Goal: Task Accomplishment & Management: Manage account settings

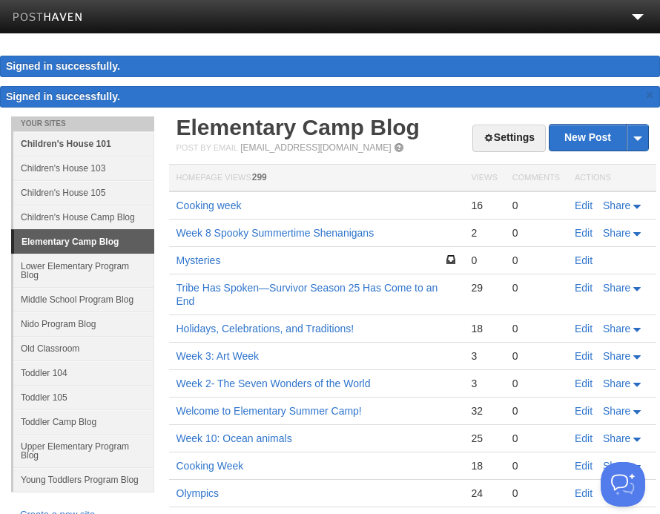
click at [109, 141] on link "Children's House 101" at bounding box center [83, 143] width 141 height 24
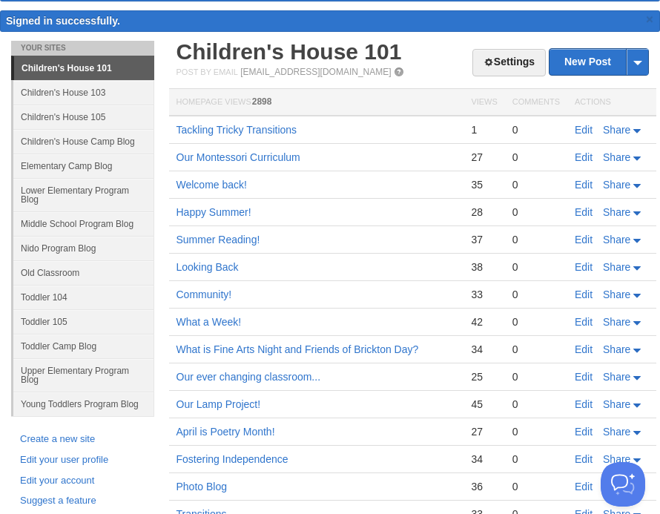
scroll to position [82, 0]
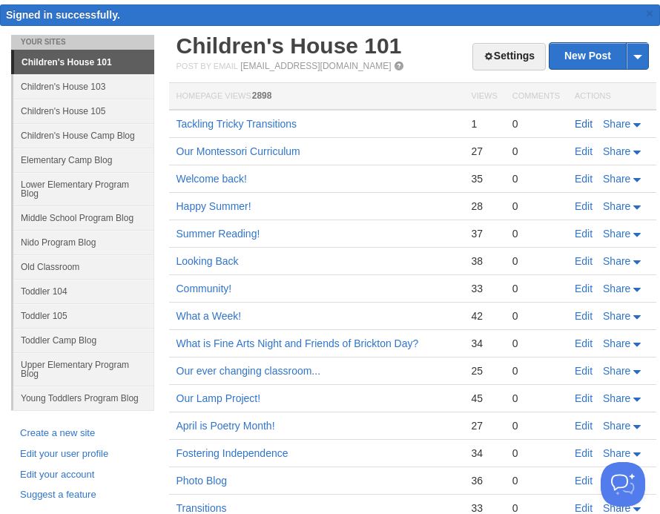
click at [580, 122] on link "Edit" at bounding box center [584, 124] width 18 height 12
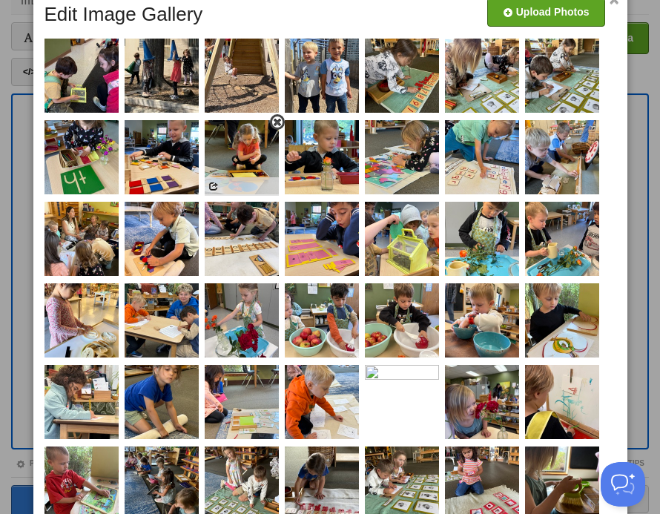
scroll to position [128, 0]
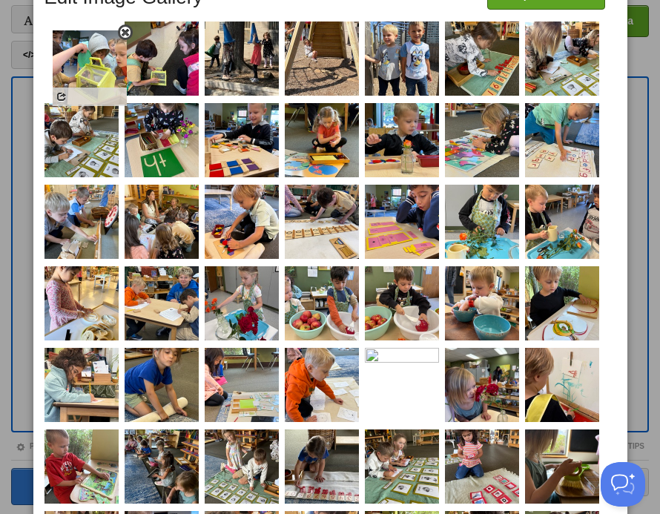
drag, startPoint x: 421, startPoint y: 228, endPoint x: 109, endPoint y: 74, distance: 348.3
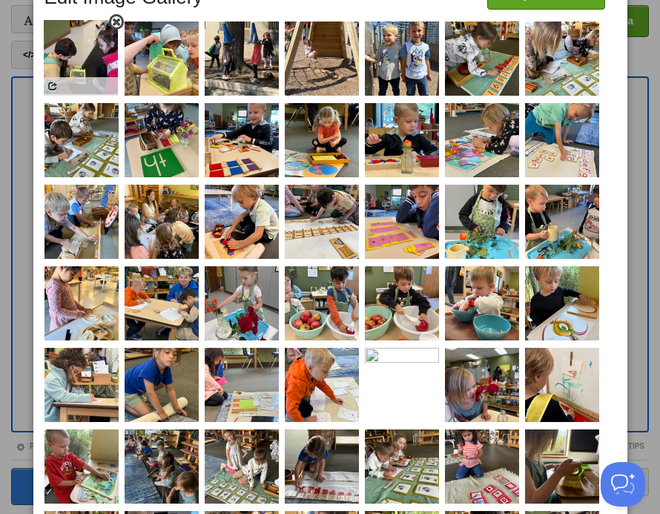
drag, startPoint x: 175, startPoint y: 73, endPoint x: 92, endPoint y: 70, distance: 83.1
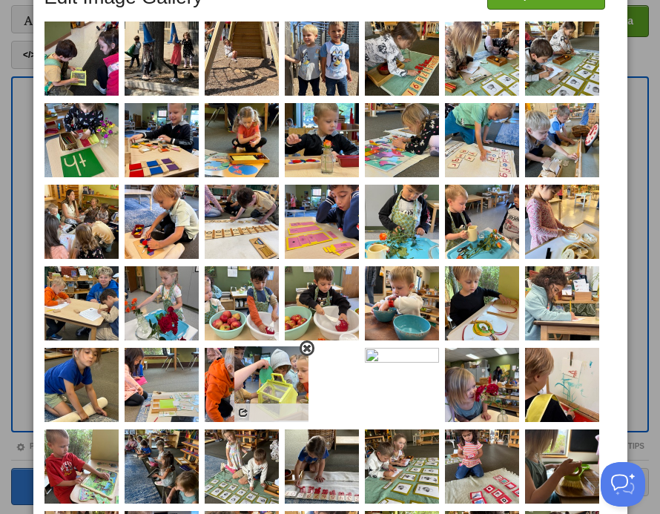
drag, startPoint x: 175, startPoint y: 68, endPoint x: 295, endPoint y: 421, distance: 373.0
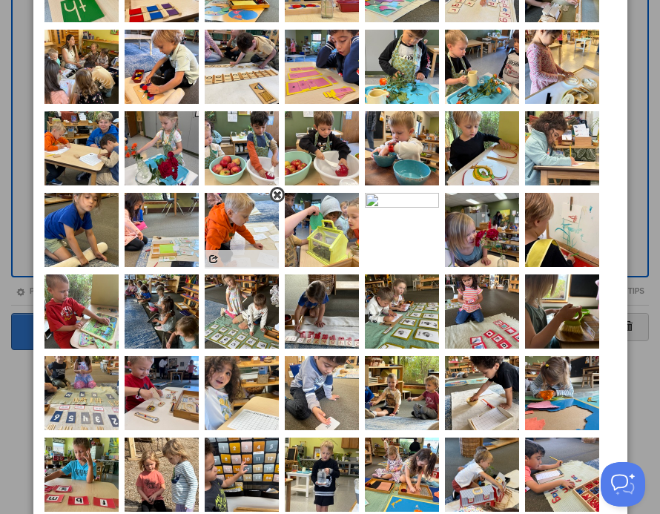
scroll to position [289, 0]
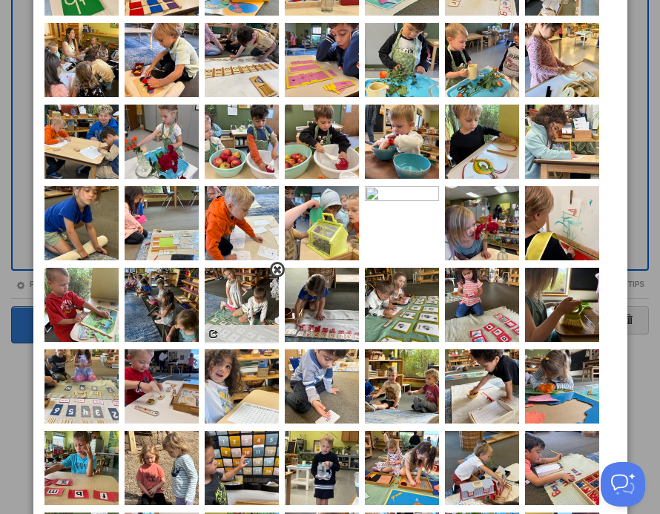
click at [274, 272] on span at bounding box center [277, 270] width 10 height 10
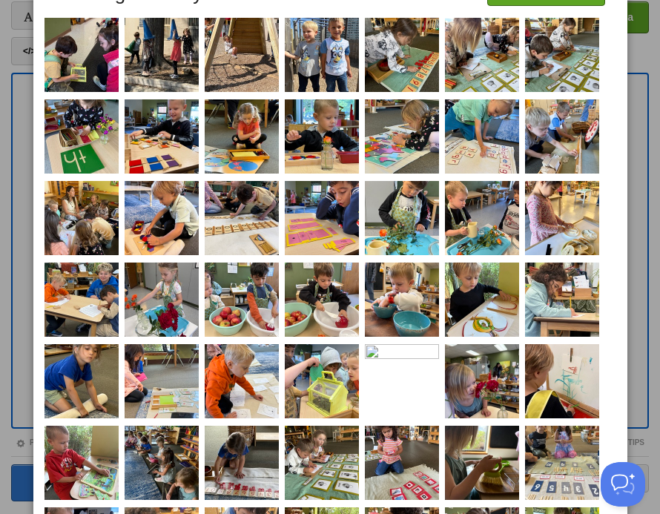
scroll to position [133, 0]
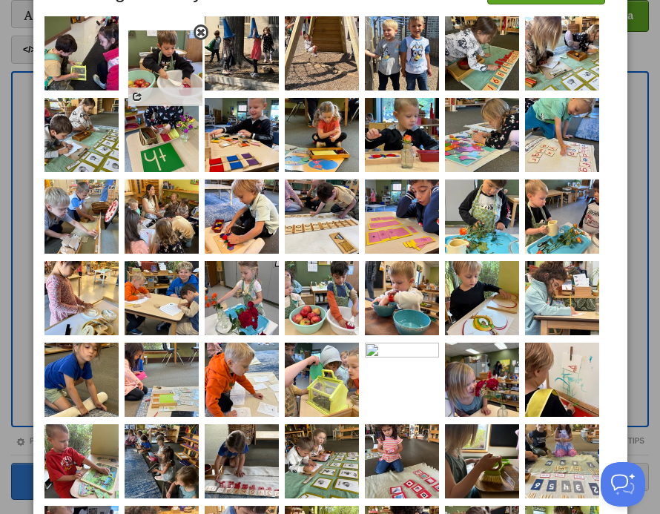
drag, startPoint x: 329, startPoint y: 280, endPoint x: 172, endPoint y: 50, distance: 278.8
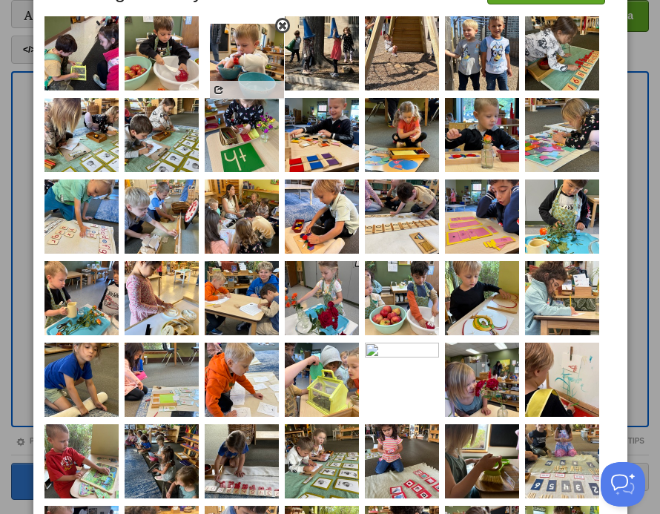
drag, startPoint x: 409, startPoint y: 292, endPoint x: 254, endPoint y: 54, distance: 284.5
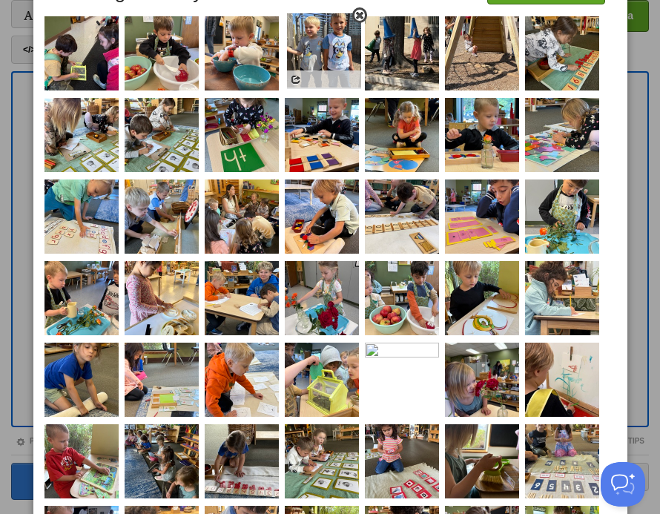
drag, startPoint x: 504, startPoint y: 59, endPoint x: 341, endPoint y: 58, distance: 162.5
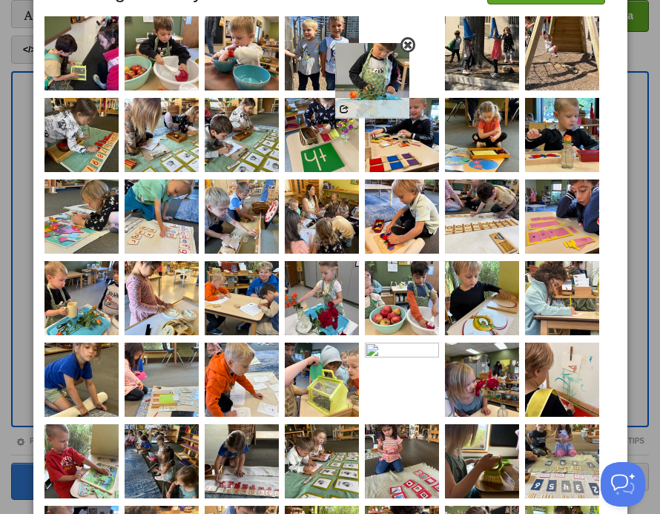
drag, startPoint x: 568, startPoint y: 211, endPoint x: 378, endPoint y: 73, distance: 234.7
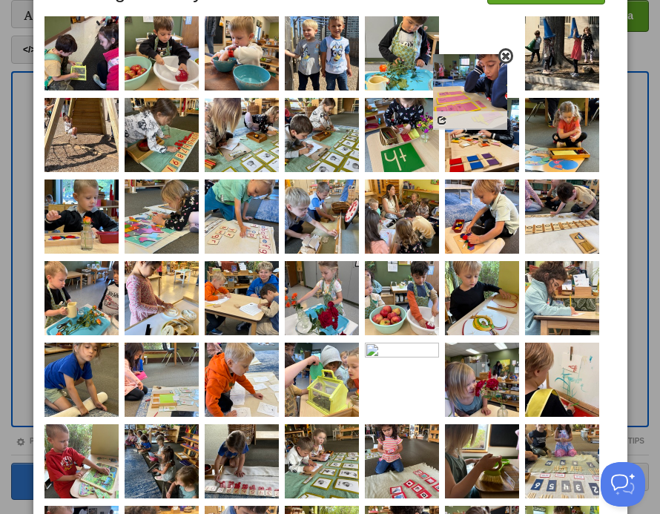
drag, startPoint x: 577, startPoint y: 204, endPoint x: 487, endPoint y: 64, distance: 166.9
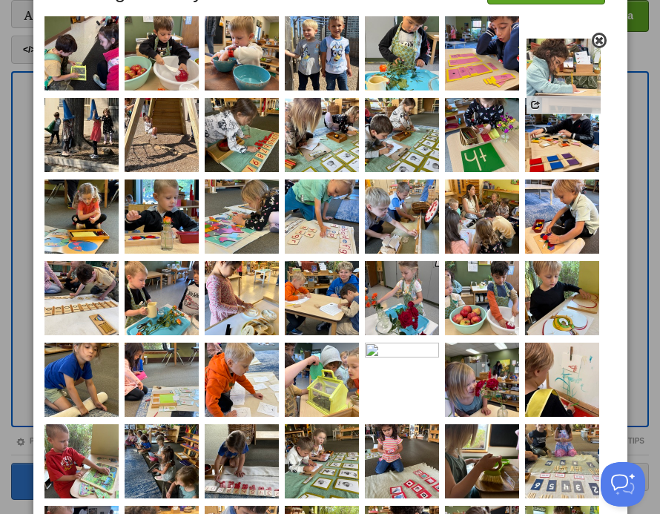
drag, startPoint x: 549, startPoint y: 280, endPoint x: 551, endPoint y: 57, distance: 222.6
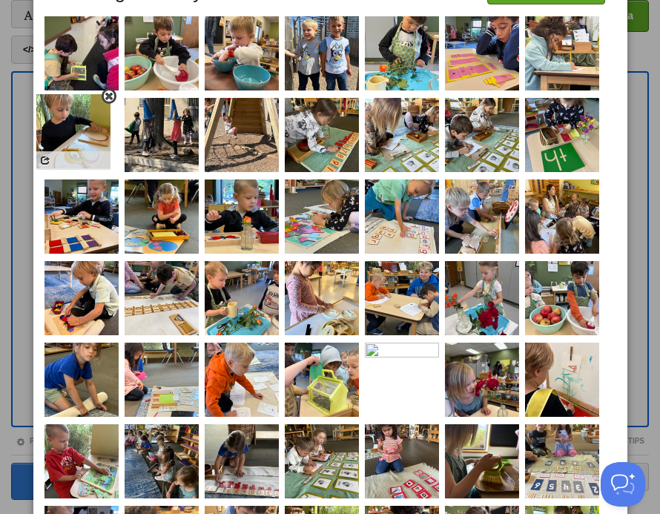
drag, startPoint x: 542, startPoint y: 293, endPoint x: 53, endPoint y: 126, distance: 516.6
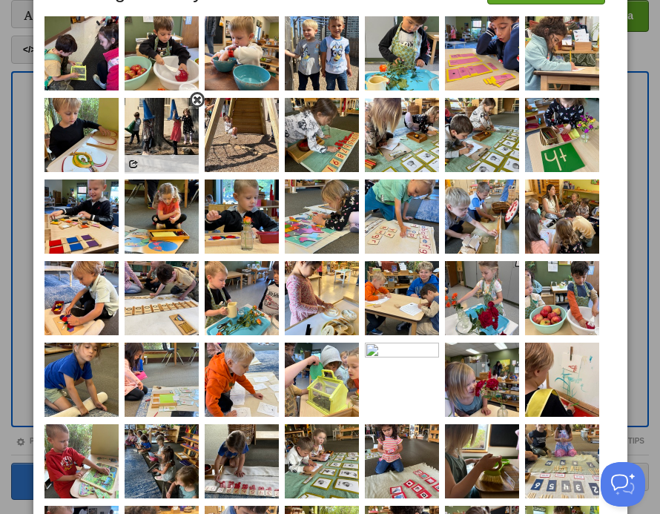
click at [197, 97] on span at bounding box center [197, 100] width 10 height 10
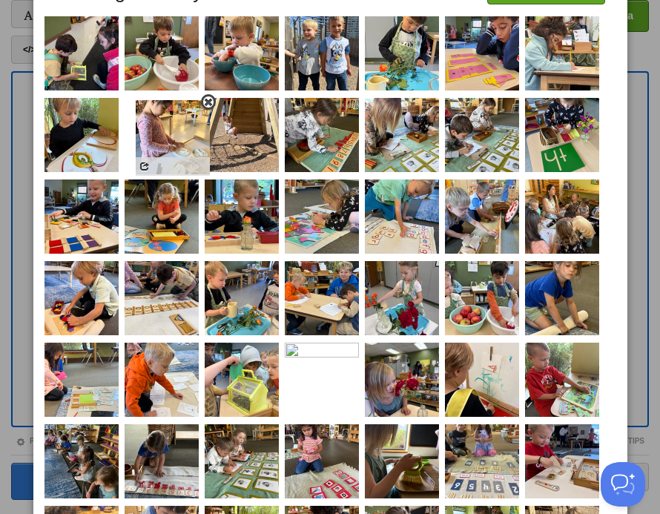
drag, startPoint x: 234, startPoint y: 332, endPoint x: 165, endPoint y: 171, distance: 175.1
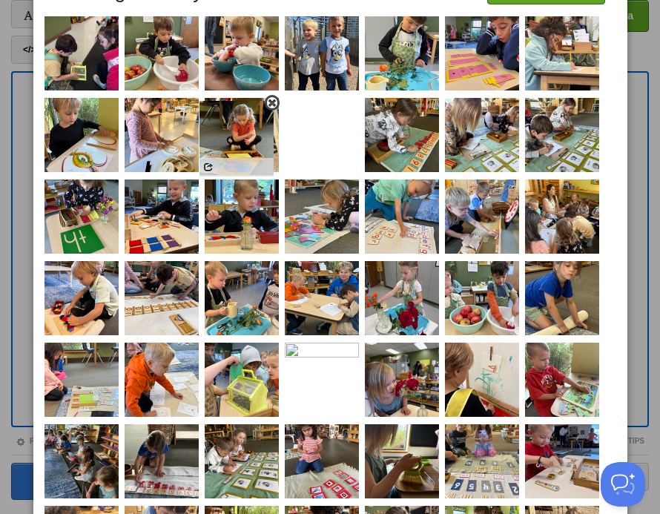
drag, startPoint x: 157, startPoint y: 219, endPoint x: 231, endPoint y: 140, distance: 108.6
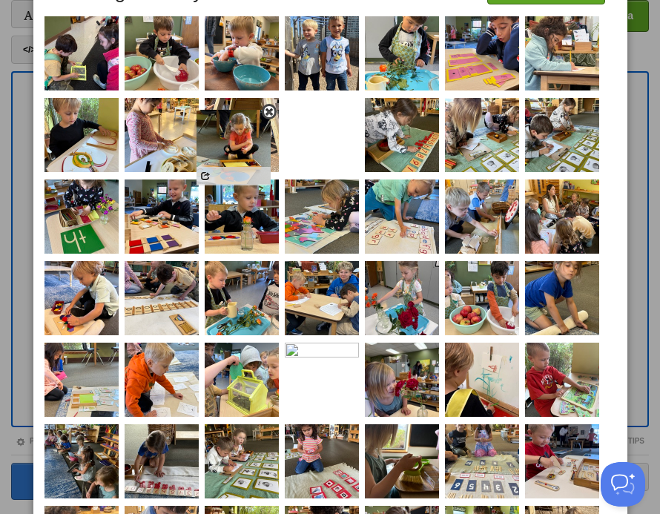
drag, startPoint x: 324, startPoint y: 131, endPoint x: 236, endPoint y: 142, distance: 89.0
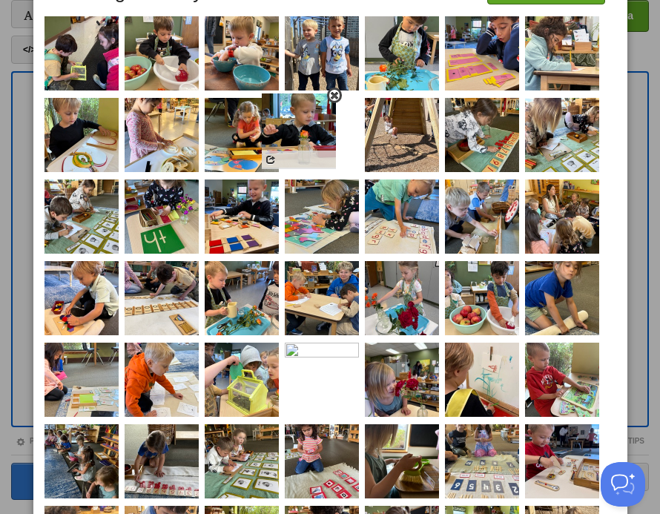
drag, startPoint x: 252, startPoint y: 215, endPoint x: 312, endPoint y: 131, distance: 102.7
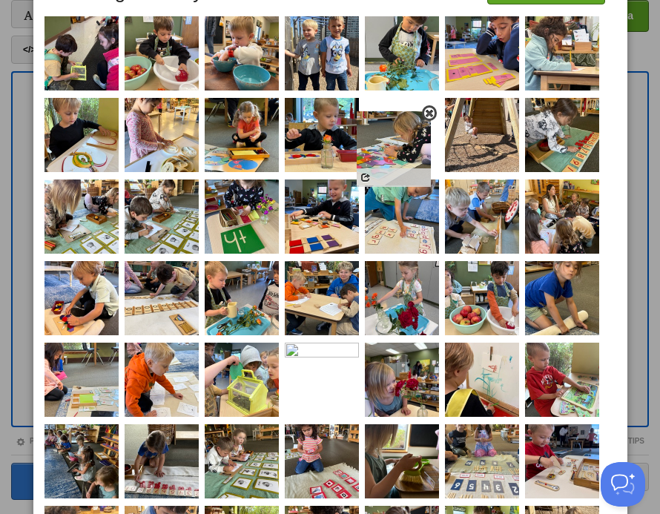
drag, startPoint x: 330, startPoint y: 220, endPoint x: 402, endPoint y: 151, distance: 99.7
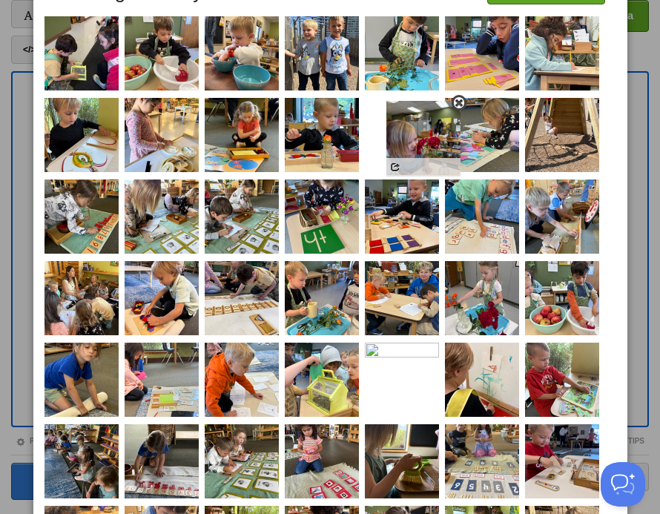
drag, startPoint x: 387, startPoint y: 375, endPoint x: 408, endPoint y: 133, distance: 242.7
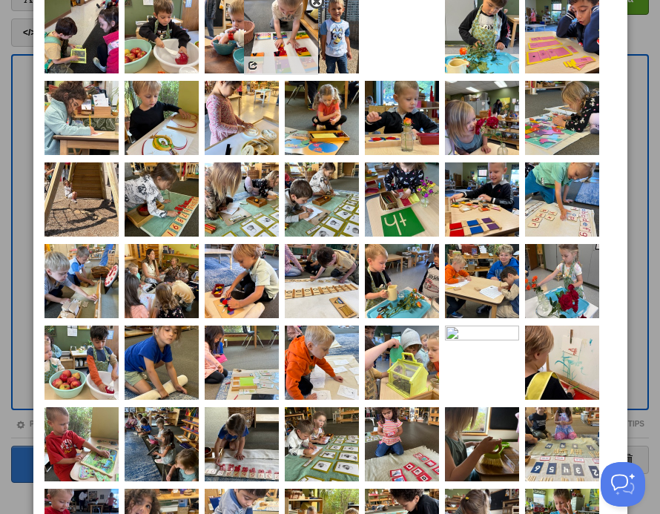
scroll to position [120, 0]
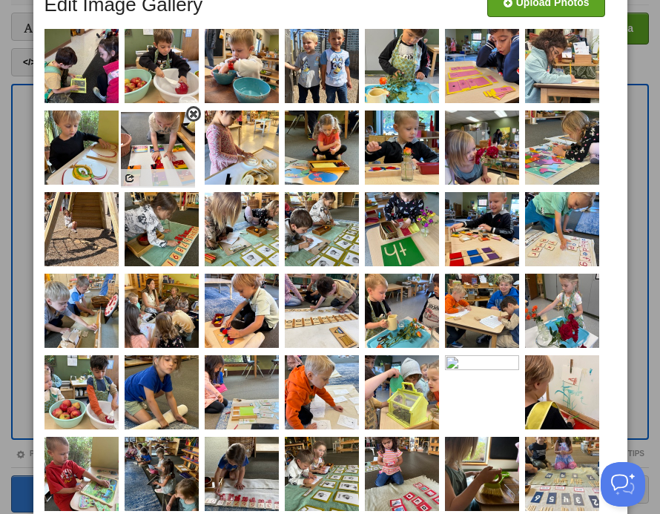
drag, startPoint x: 180, startPoint y: 301, endPoint x: 176, endPoint y: 147, distance: 154.3
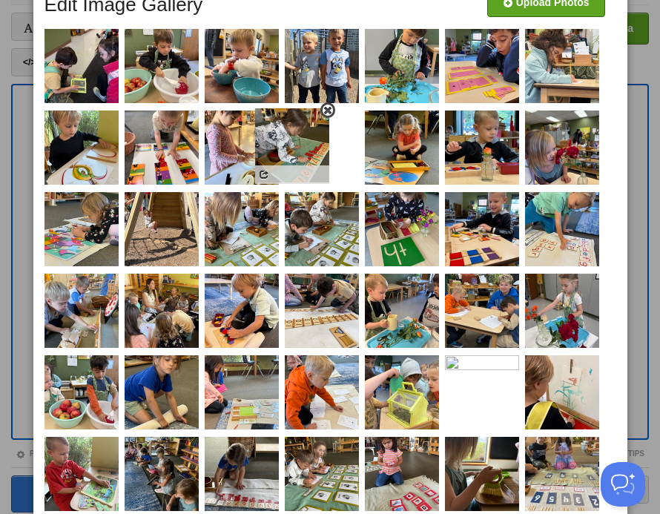
drag, startPoint x: 171, startPoint y: 230, endPoint x: 303, endPoint y: 146, distance: 156.4
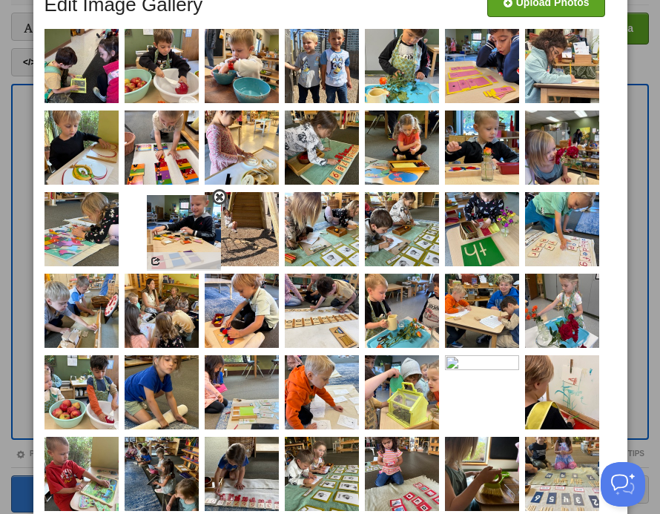
drag, startPoint x: 486, startPoint y: 219, endPoint x: 182, endPoint y: 220, distance: 304.1
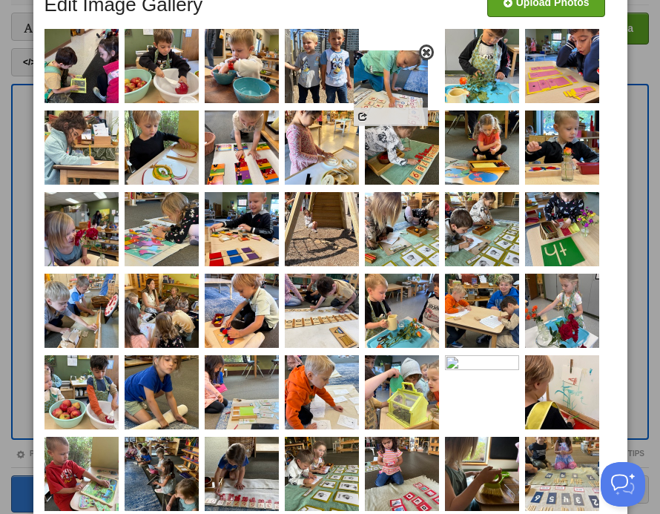
drag, startPoint x: 583, startPoint y: 226, endPoint x: 413, endPoint y: 82, distance: 222.6
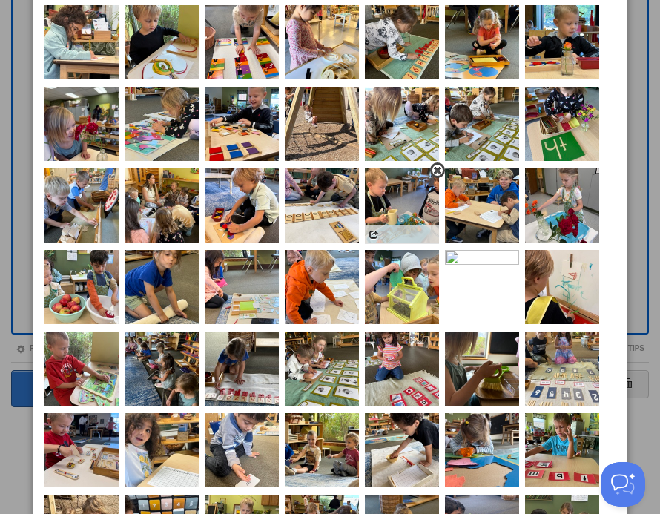
scroll to position [0, 0]
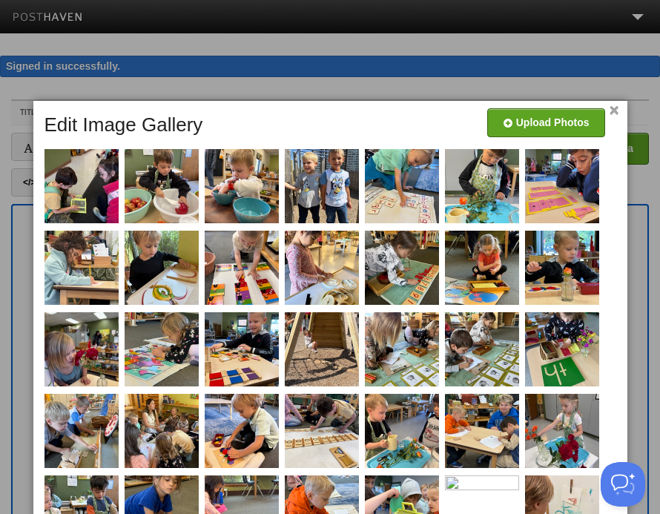
click at [616, 108] on link "×" at bounding box center [615, 111] width 10 height 8
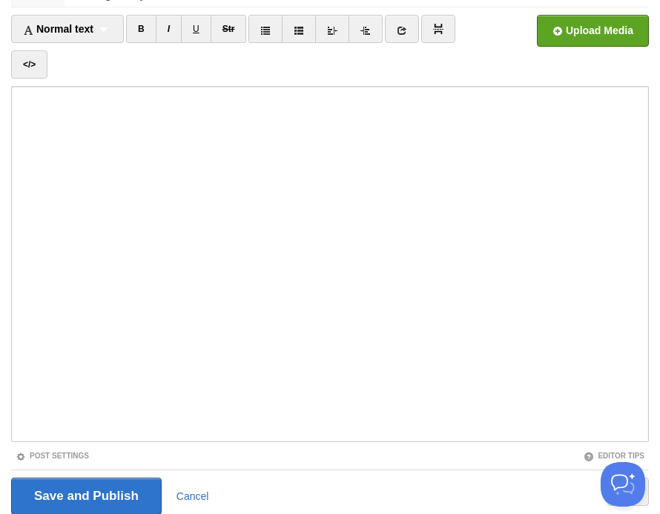
scroll to position [174, 0]
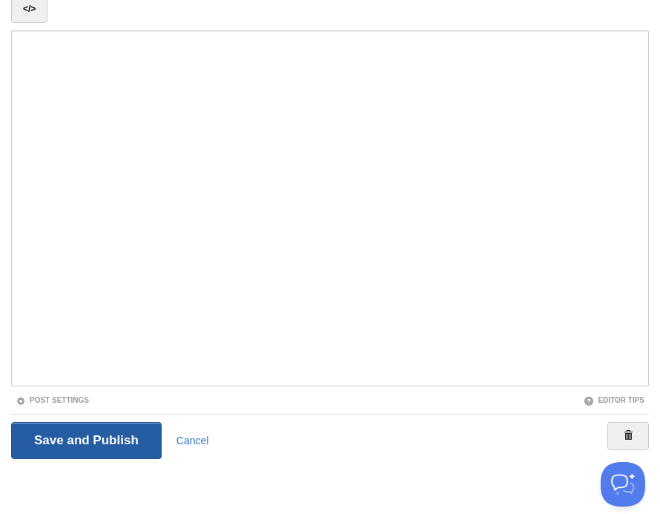
click at [56, 426] on input "Save and Publish" at bounding box center [86, 440] width 151 height 37
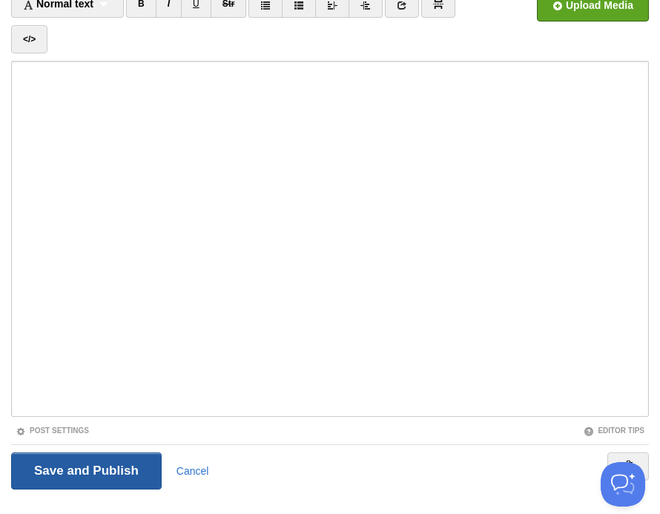
scroll to position [86, 0]
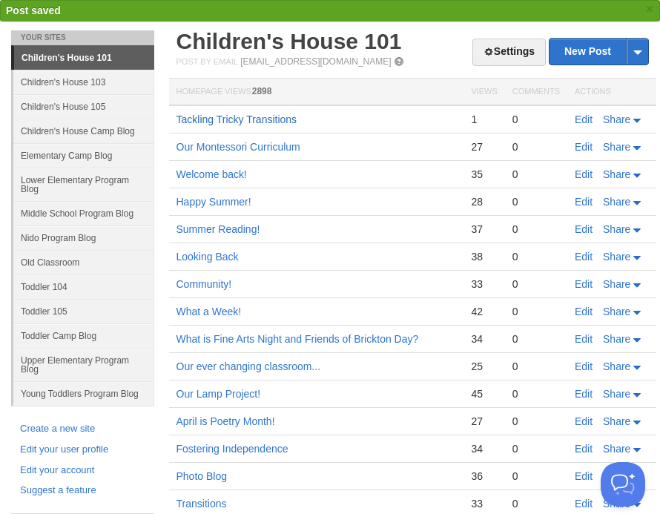
click at [213, 116] on link "Tackling Tricky Transitions" at bounding box center [237, 119] width 121 height 12
